Goal: Find specific page/section: Find specific page/section

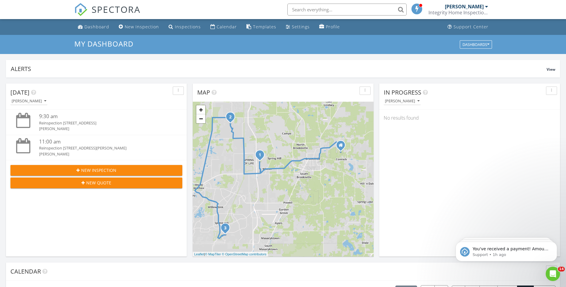
scroll to position [552, 575]
click at [518, 212] on p "Support • 2h ago" at bounding box center [511, 211] width 77 height 5
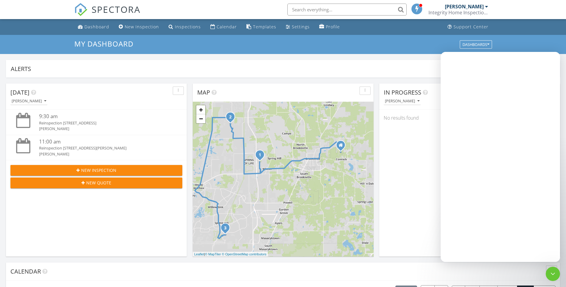
scroll to position [0, 0]
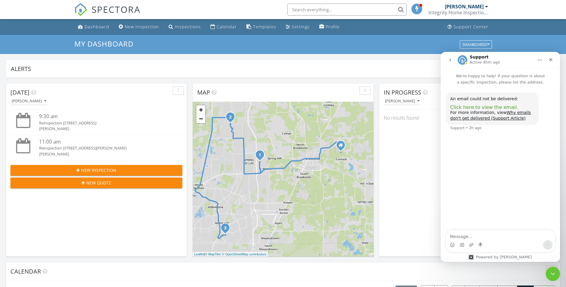
click at [479, 108] on span "Click here to view the email." at bounding box center [484, 107] width 68 height 6
click at [550, 59] on icon "Close" at bounding box center [550, 59] width 5 height 5
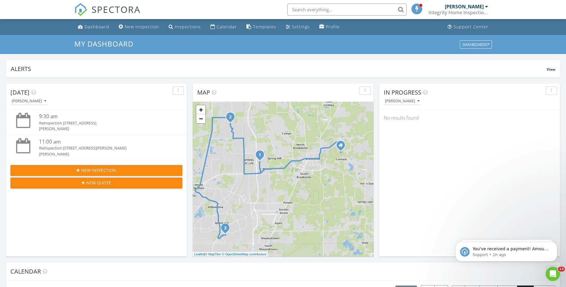
click at [325, 7] on input "text" at bounding box center [346, 10] width 119 height 12
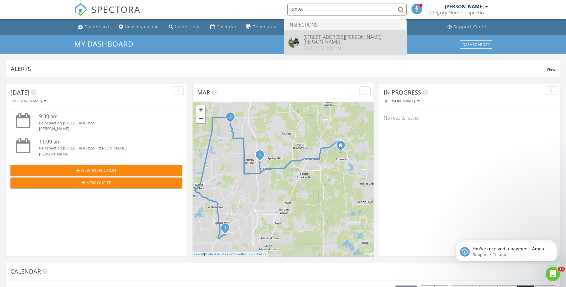
type input "8026"
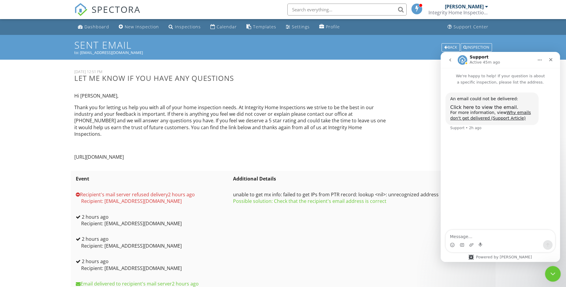
click at [550, 274] on icon "Close Intercom Messenger" at bounding box center [551, 272] width 7 height 7
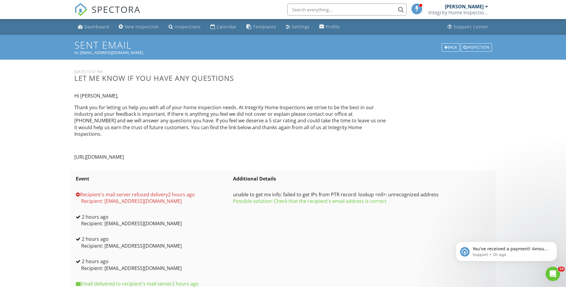
drag, startPoint x: 91, startPoint y: 25, endPoint x: 94, endPoint y: 27, distance: 3.6
click at [91, 25] on div "Dashboard" at bounding box center [96, 27] width 25 height 6
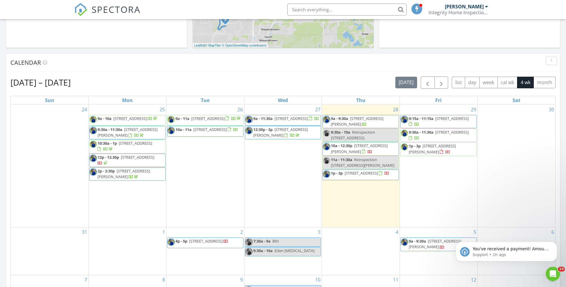
click at [345, 11] on input "text" at bounding box center [346, 10] width 119 height 12
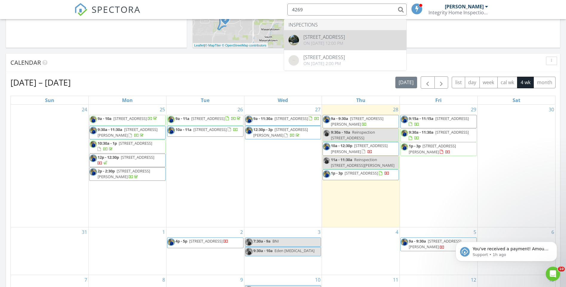
type input "4269"
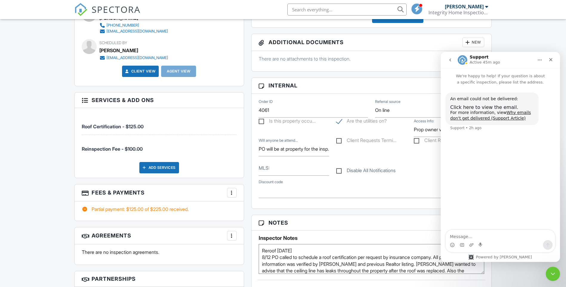
scroll to position [239, 0]
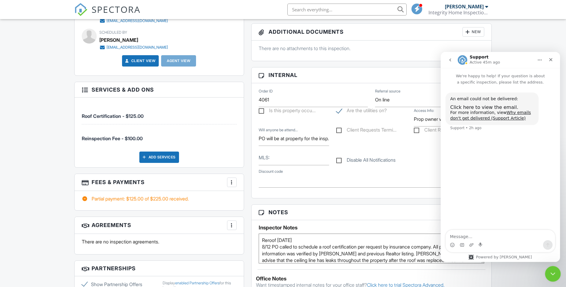
click at [551, 272] on icon "Close Intercom Messenger" at bounding box center [551, 272] width 7 height 7
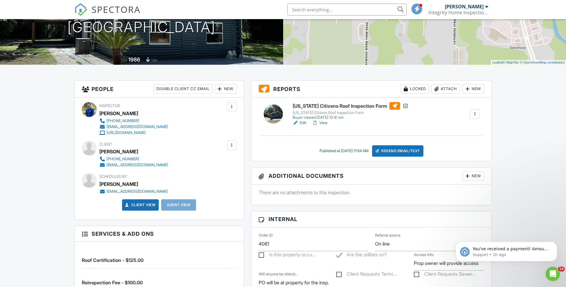
scroll to position [30, 0]
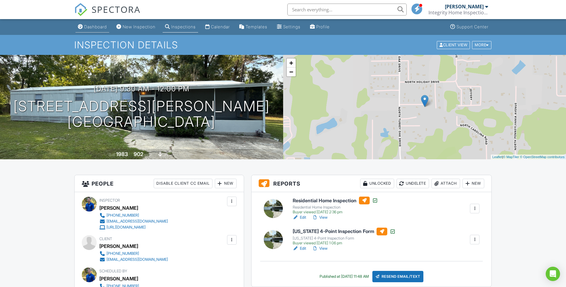
click at [87, 25] on div "Dashboard" at bounding box center [95, 26] width 23 height 5
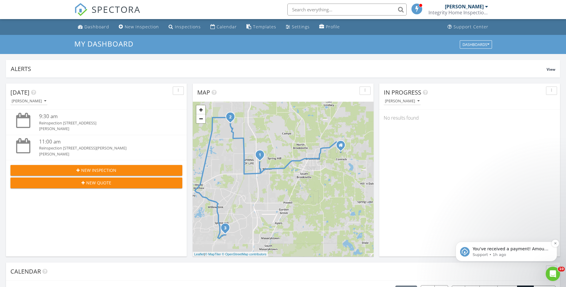
click at [516, 256] on p "Support • 1h ago" at bounding box center [511, 254] width 77 height 5
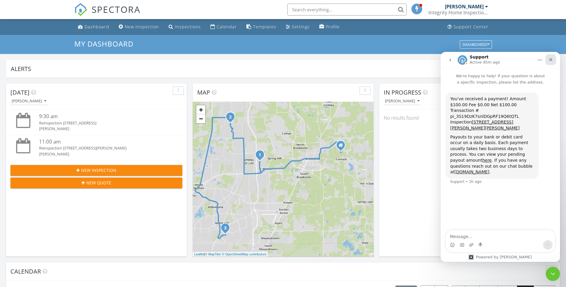
click at [552, 61] on icon "Close" at bounding box center [550, 59] width 3 height 3
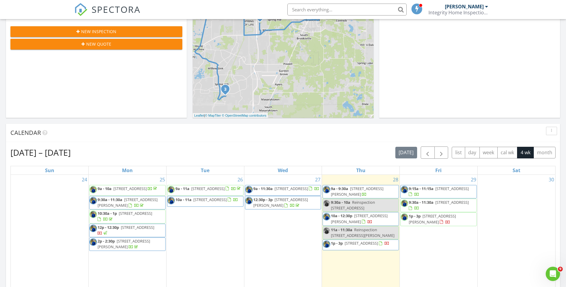
scroll to position [149, 0]
